Goal: Task Accomplishment & Management: Complete application form

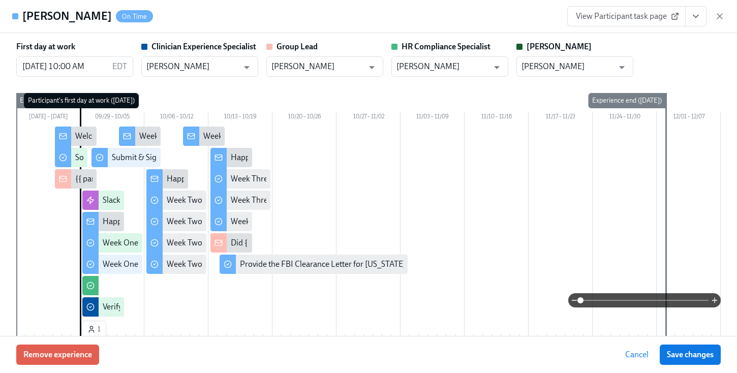
scroll to position [187, 0]
click at [731, 21] on div "[PERSON_NAME] On Time View Participant task page" at bounding box center [368, 16] width 737 height 33
click at [721, 19] on icon "button" at bounding box center [719, 16] width 10 height 10
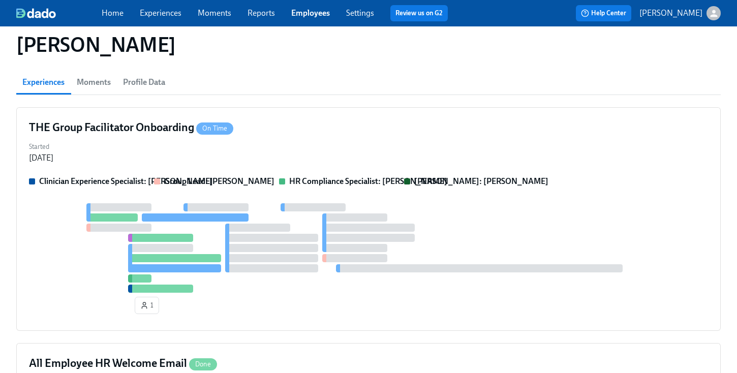
click at [309, 12] on link "Employees" at bounding box center [310, 13] width 39 height 10
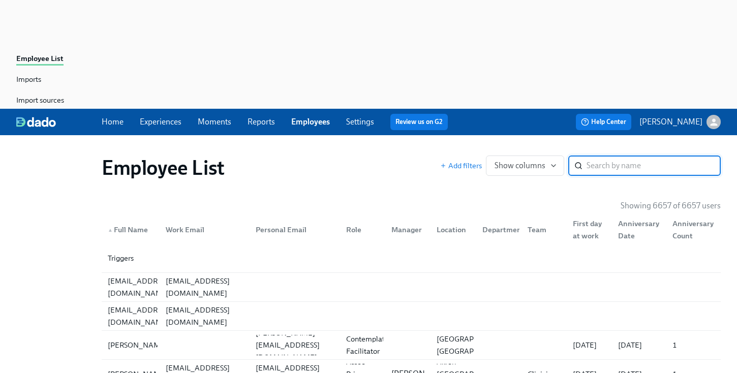
click at [591, 155] on input "search" at bounding box center [653, 165] width 134 height 20
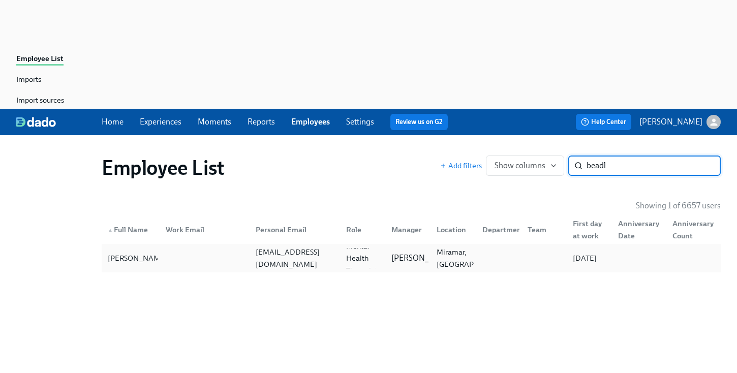
type input "beadl"
click at [316, 246] on div "[EMAIL_ADDRESS][DOMAIN_NAME]" at bounding box center [295, 258] width 86 height 24
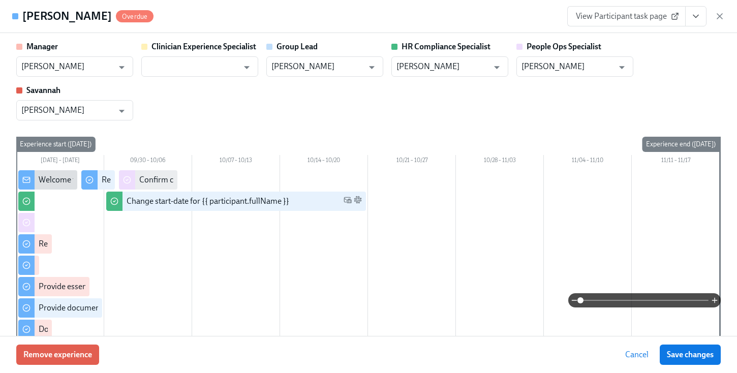
click at [692, 17] on icon "View task page" at bounding box center [696, 16] width 10 height 10
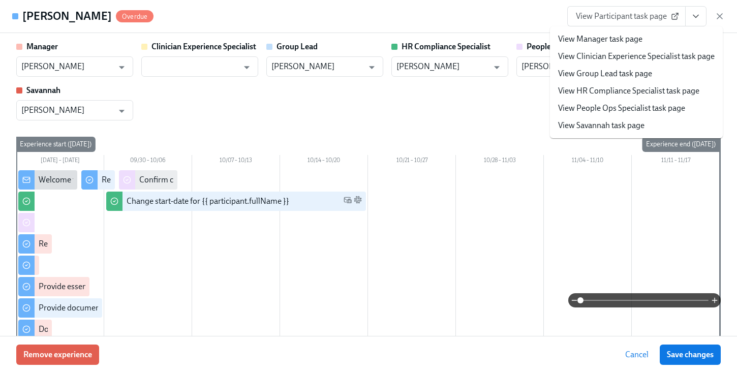
click at [628, 93] on link "View HR Compliance Specialist task page" at bounding box center [628, 90] width 141 height 11
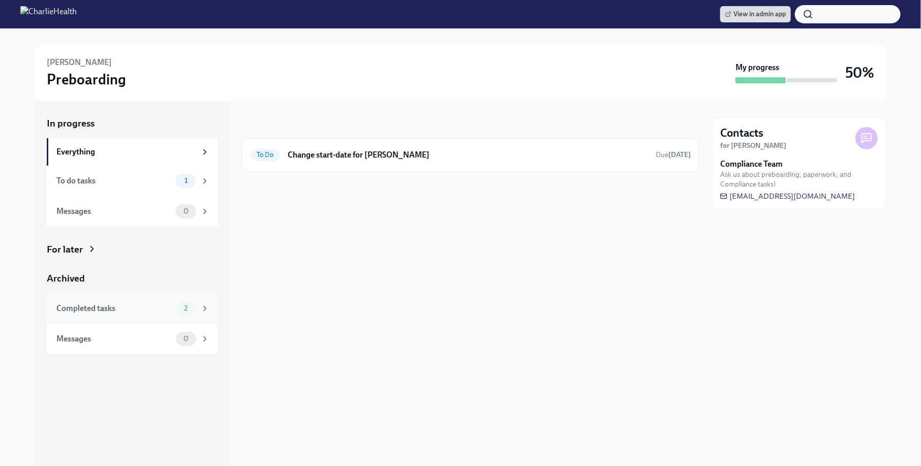
click at [93, 302] on div "Completed tasks 2" at bounding box center [132, 308] width 153 height 14
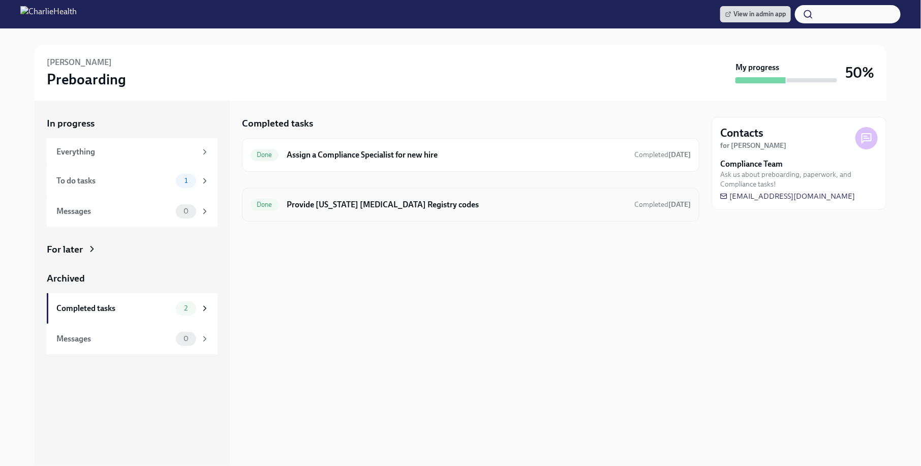
click at [414, 199] on h6 "Provide [US_STATE] [MEDICAL_DATA] Registry codes" at bounding box center [456, 204] width 339 height 11
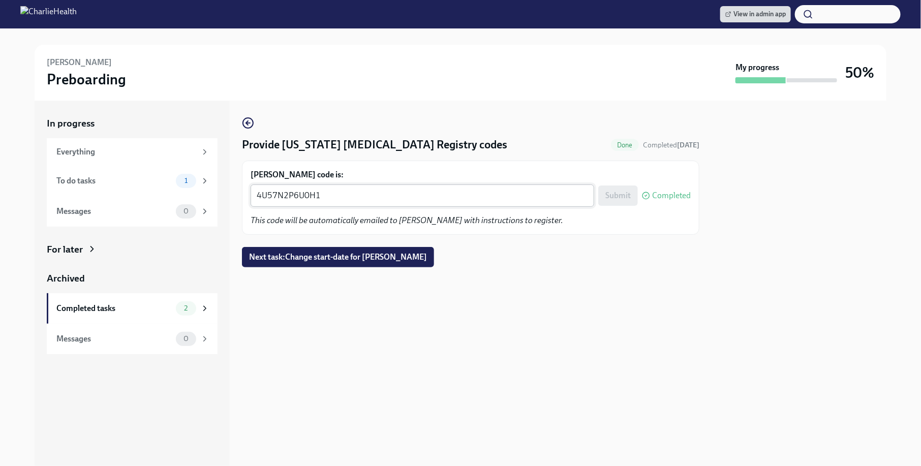
click at [348, 205] on div "4U57N2P6U0H1 x ​" at bounding box center [423, 195] width 344 height 22
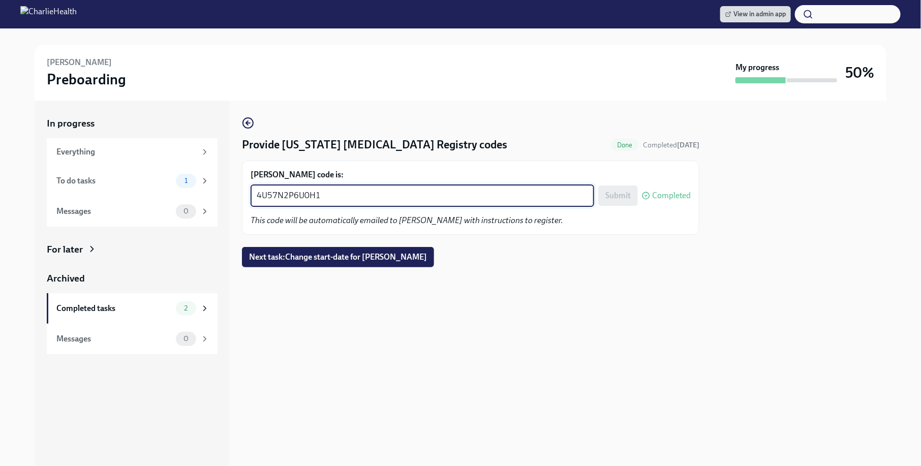
click at [340, 200] on textarea "4U57N2P6U0H1" at bounding box center [422, 196] width 331 height 12
